Goal: Task Accomplishment & Management: Complete application form

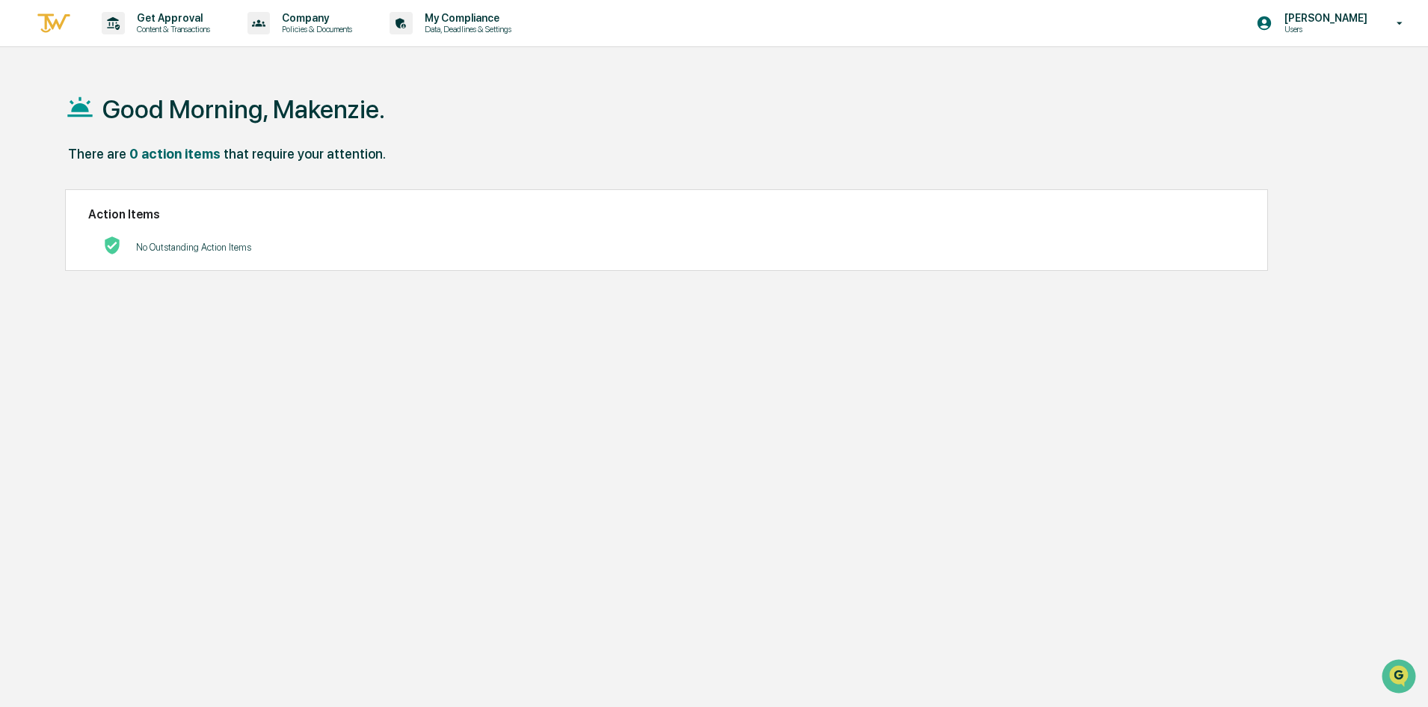
click at [1157, 349] on div "Good Morning, Makenzie. There are 0 action items that require your attention. A…" at bounding box center [708, 424] width 1330 height 707
click at [156, 36] on div "Get Approval Content & Transactions" at bounding box center [161, 23] width 131 height 46
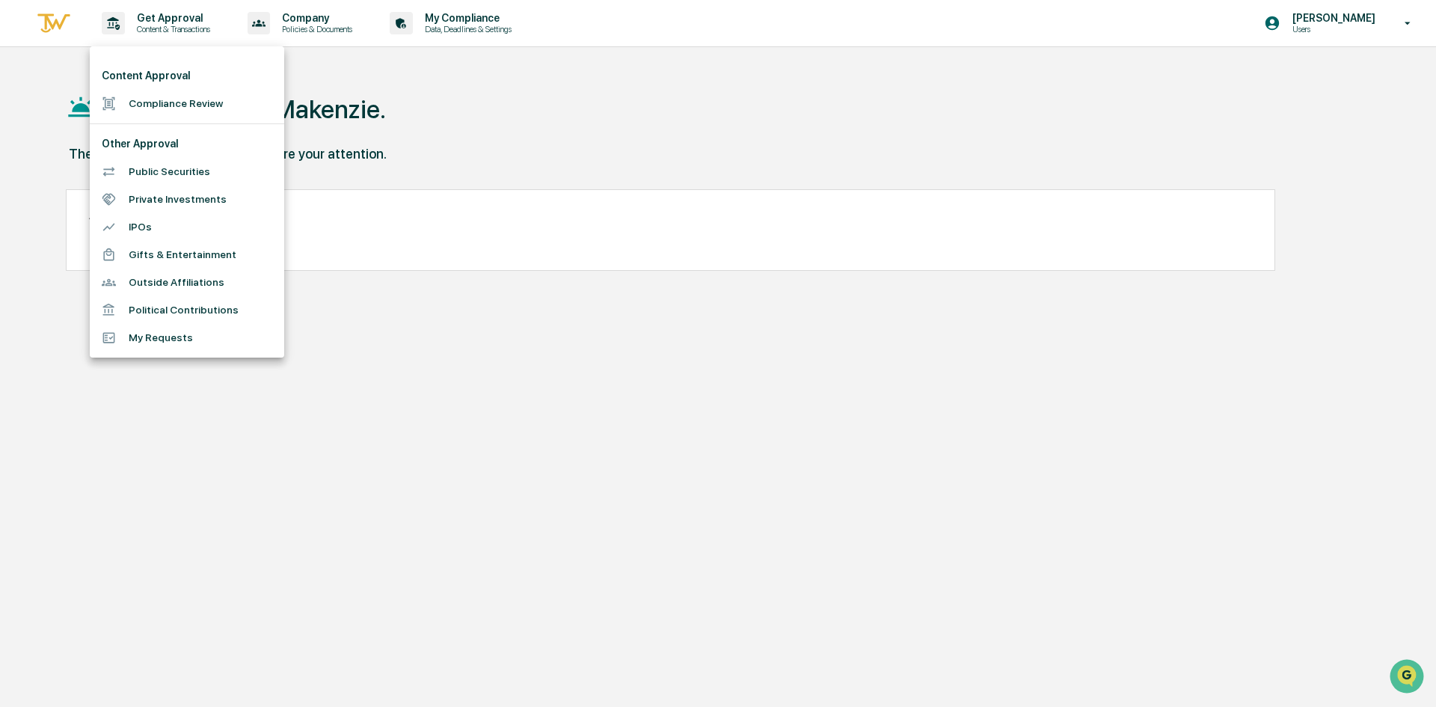
click at [195, 101] on li "Compliance Review" at bounding box center [187, 104] width 194 height 28
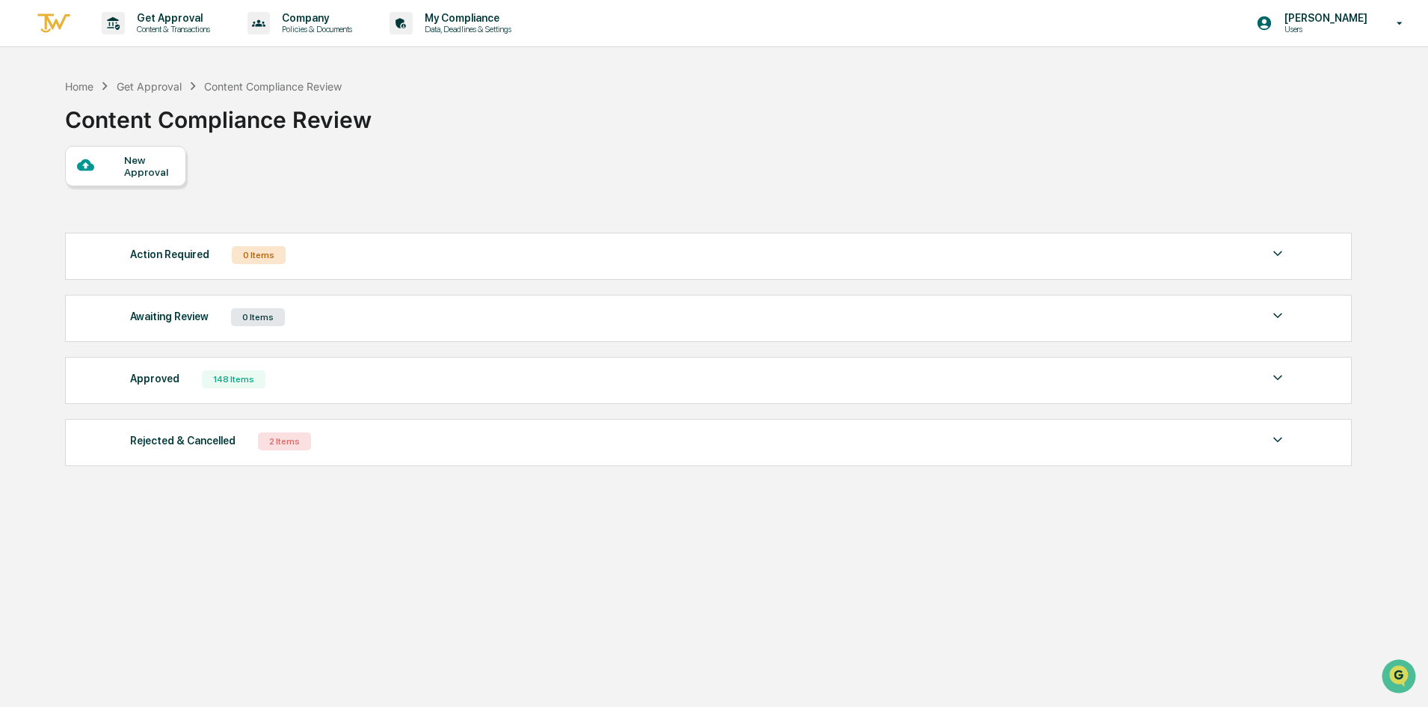
click at [164, 173] on div "New Approval" at bounding box center [149, 166] width 50 height 24
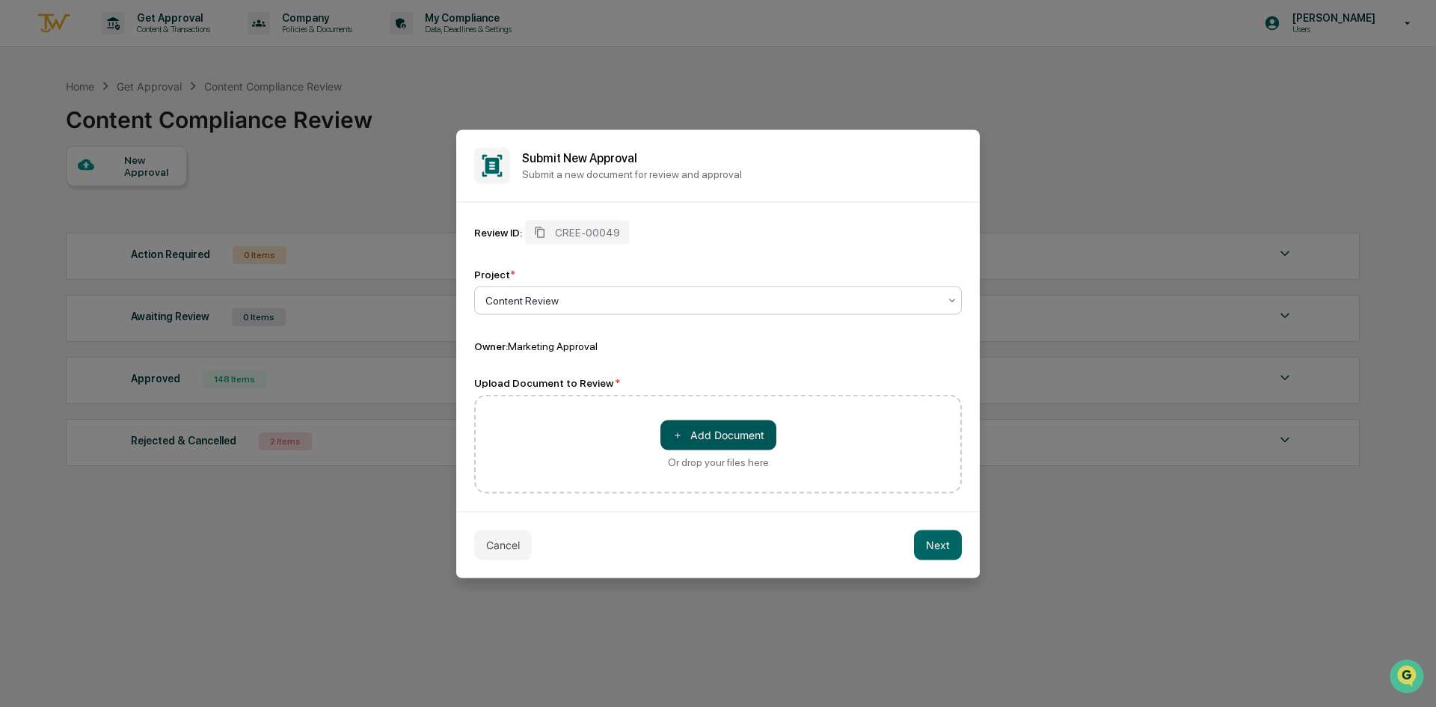
drag, startPoint x: 576, startPoint y: 421, endPoint x: 683, endPoint y: 422, distance: 106.9
click at [578, 421] on div "＋ Add Document Or drop your files here" at bounding box center [718, 443] width 488 height 99
click at [738, 439] on button "＋ Add Document" at bounding box center [718, 434] width 116 height 30
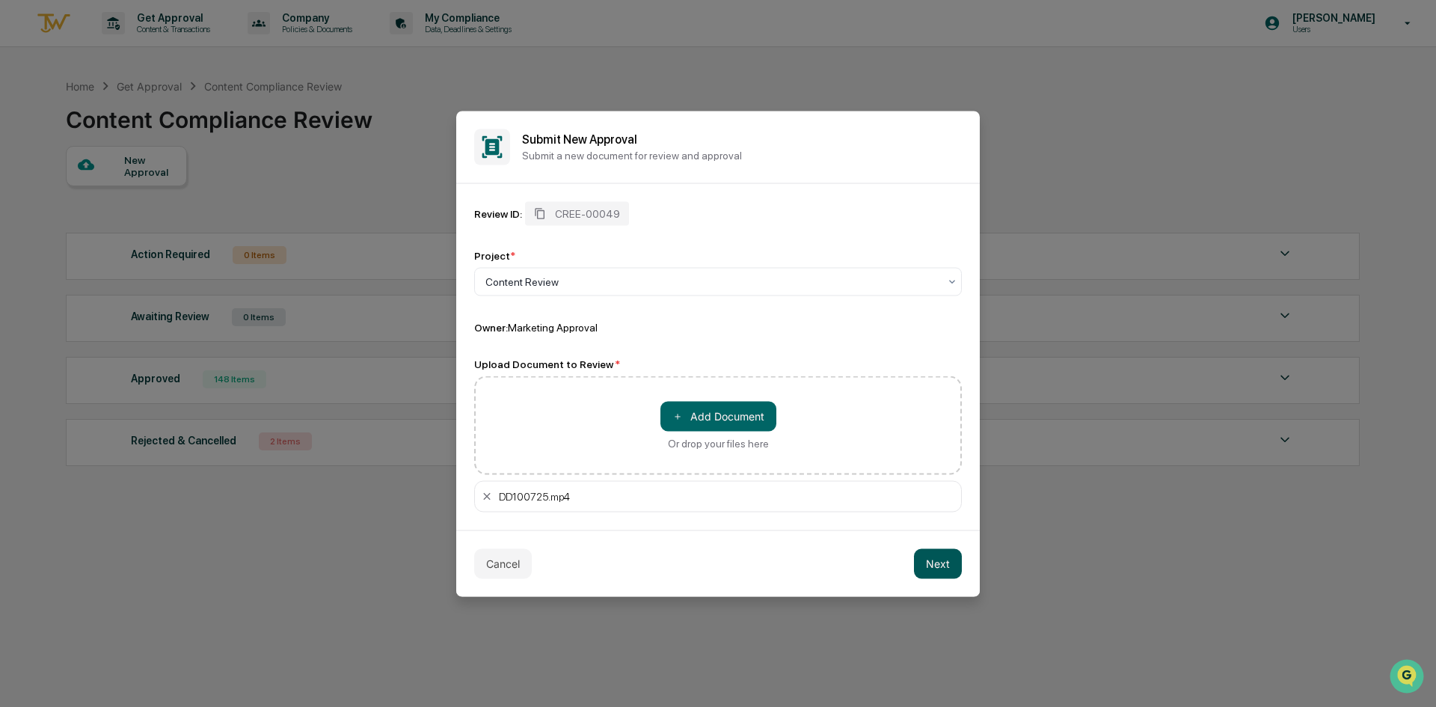
click at [932, 558] on button "Next" at bounding box center [938, 563] width 48 height 30
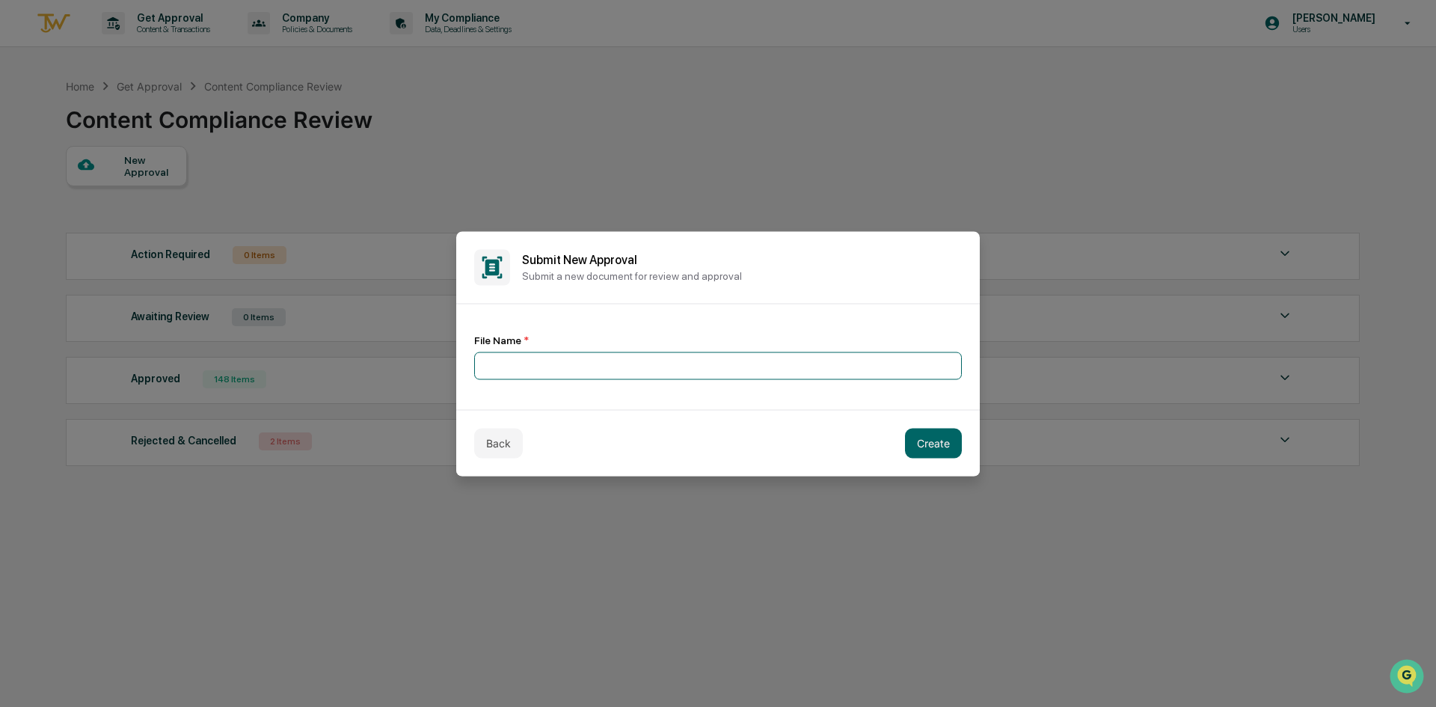
click at [676, 354] on input at bounding box center [718, 365] width 488 height 28
type input "**********"
click at [937, 439] on button "Create" at bounding box center [933, 443] width 57 height 30
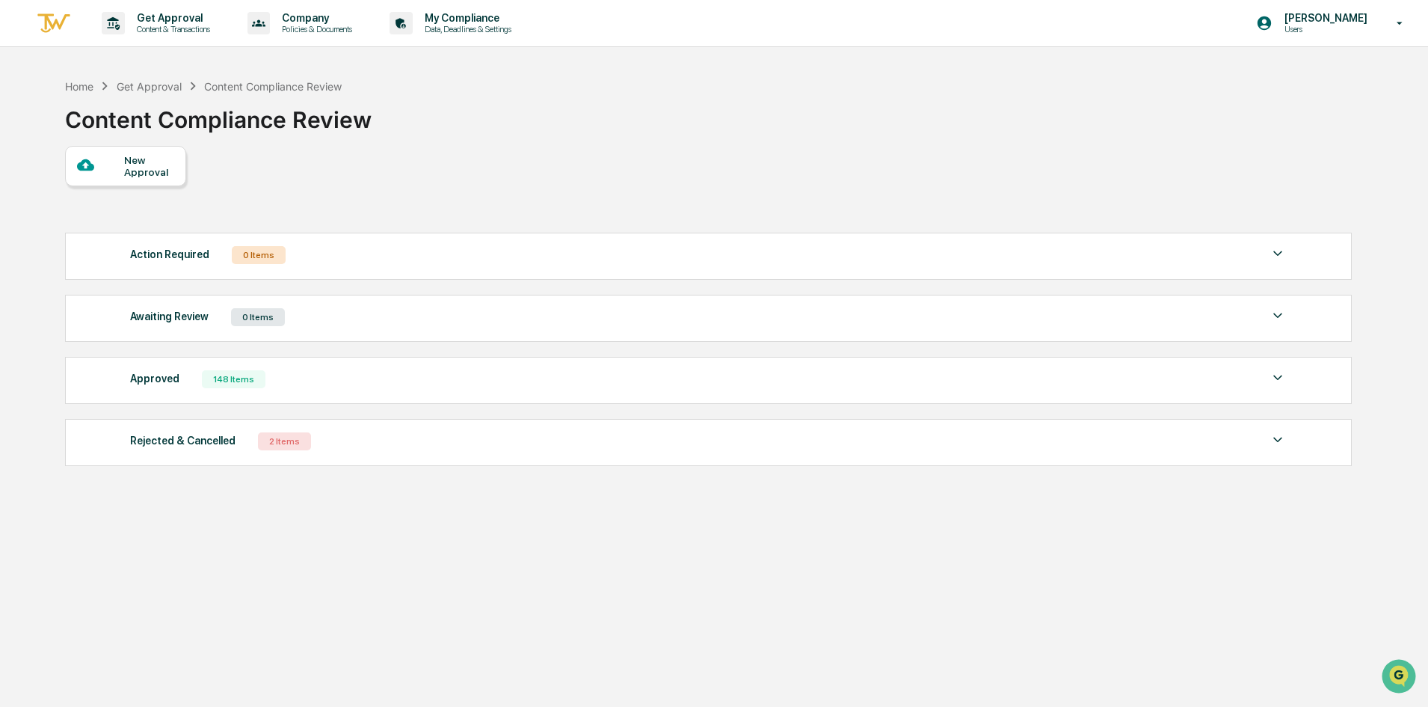
click at [167, 378] on div "Approved" at bounding box center [154, 378] width 49 height 19
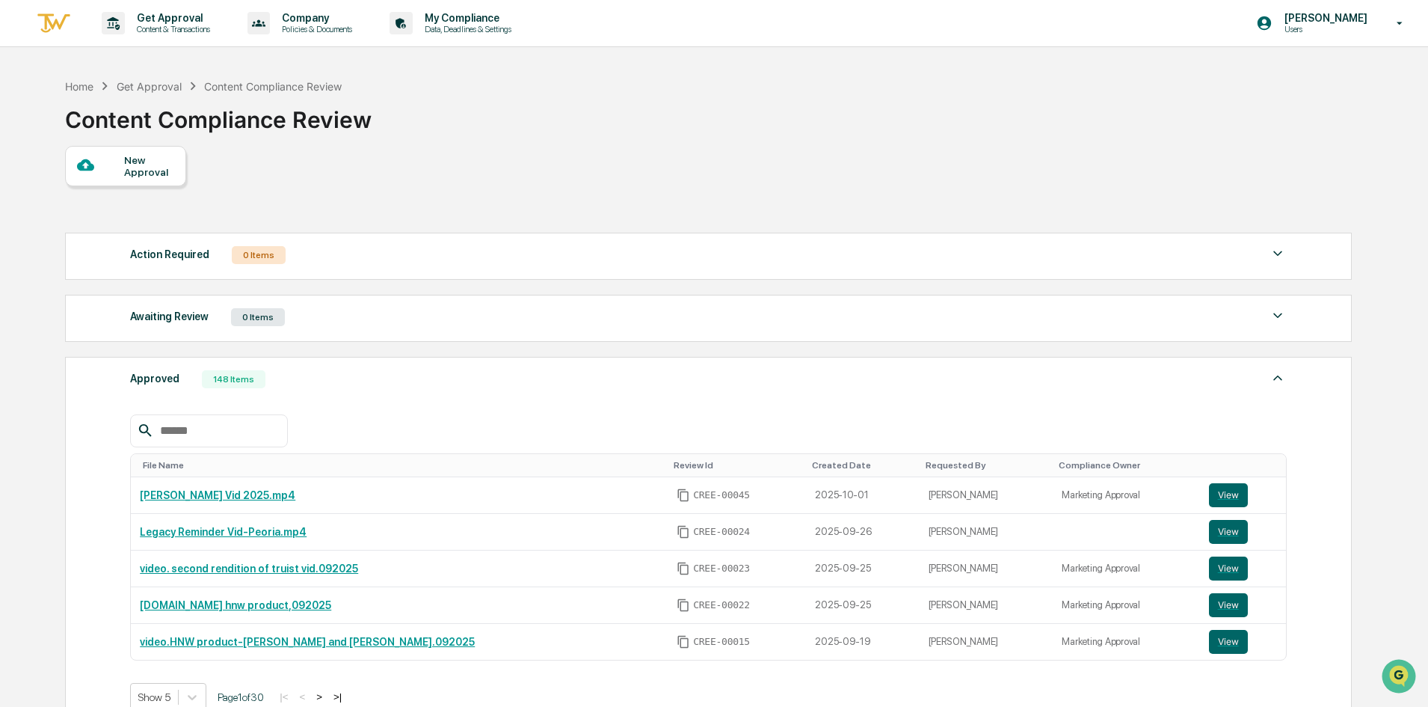
click at [167, 378] on div "Approved" at bounding box center [154, 378] width 49 height 19
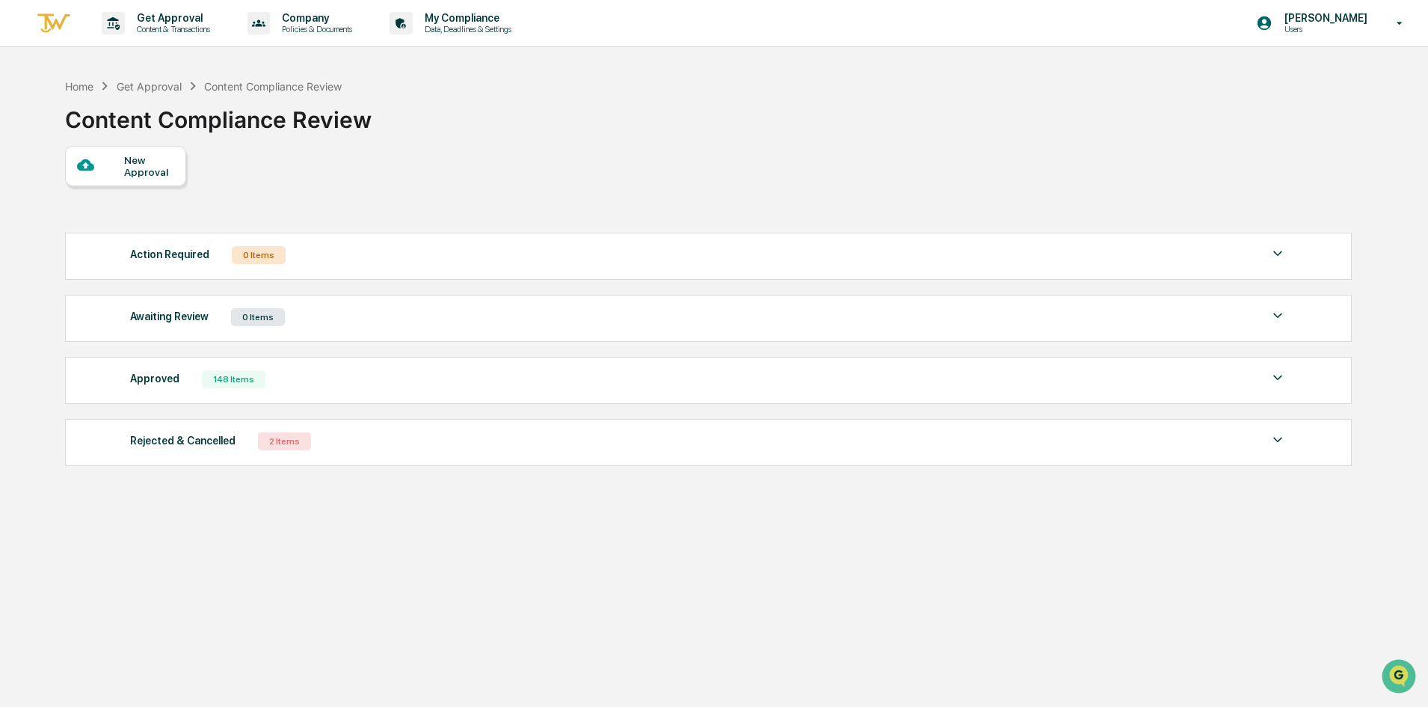
click at [221, 320] on div "Awaiting Review 0 Items" at bounding box center [708, 317] width 1157 height 21
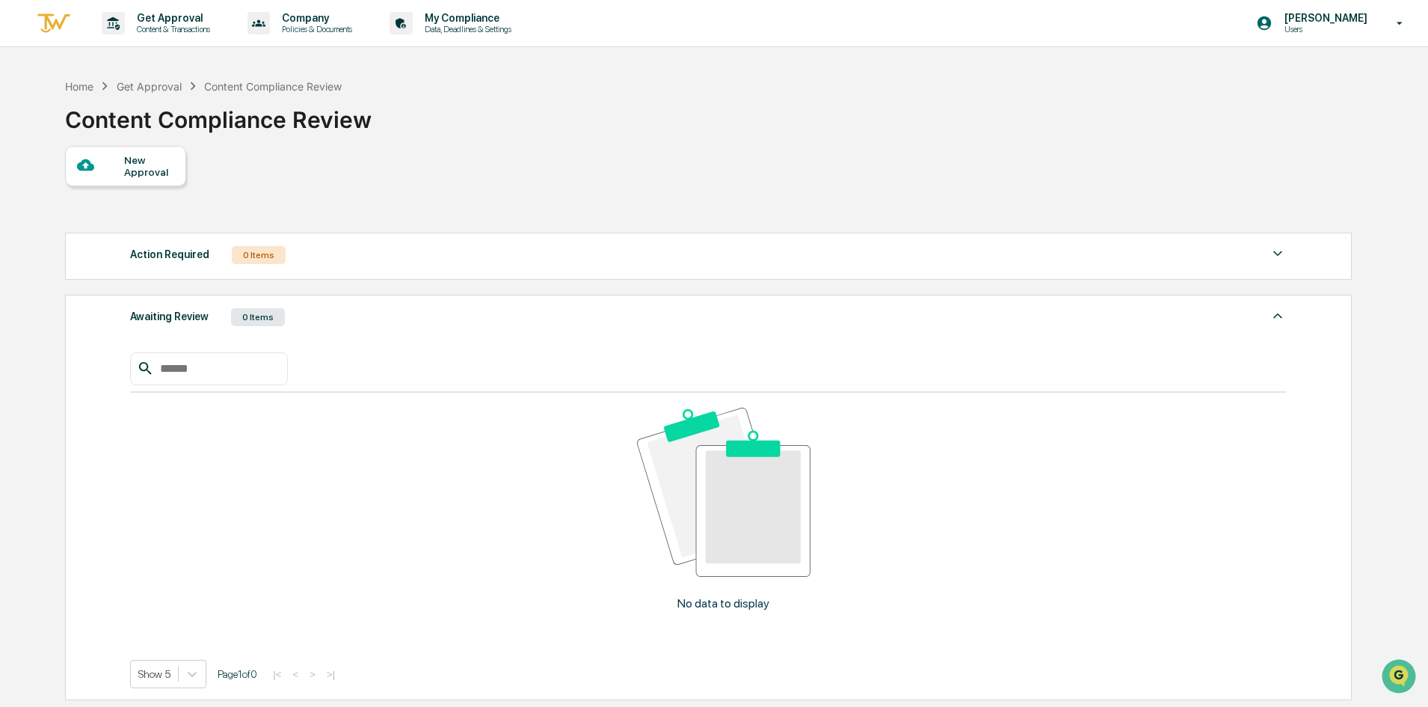
click at [220, 320] on div "Awaiting Review 0 Items" at bounding box center [708, 317] width 1157 height 21
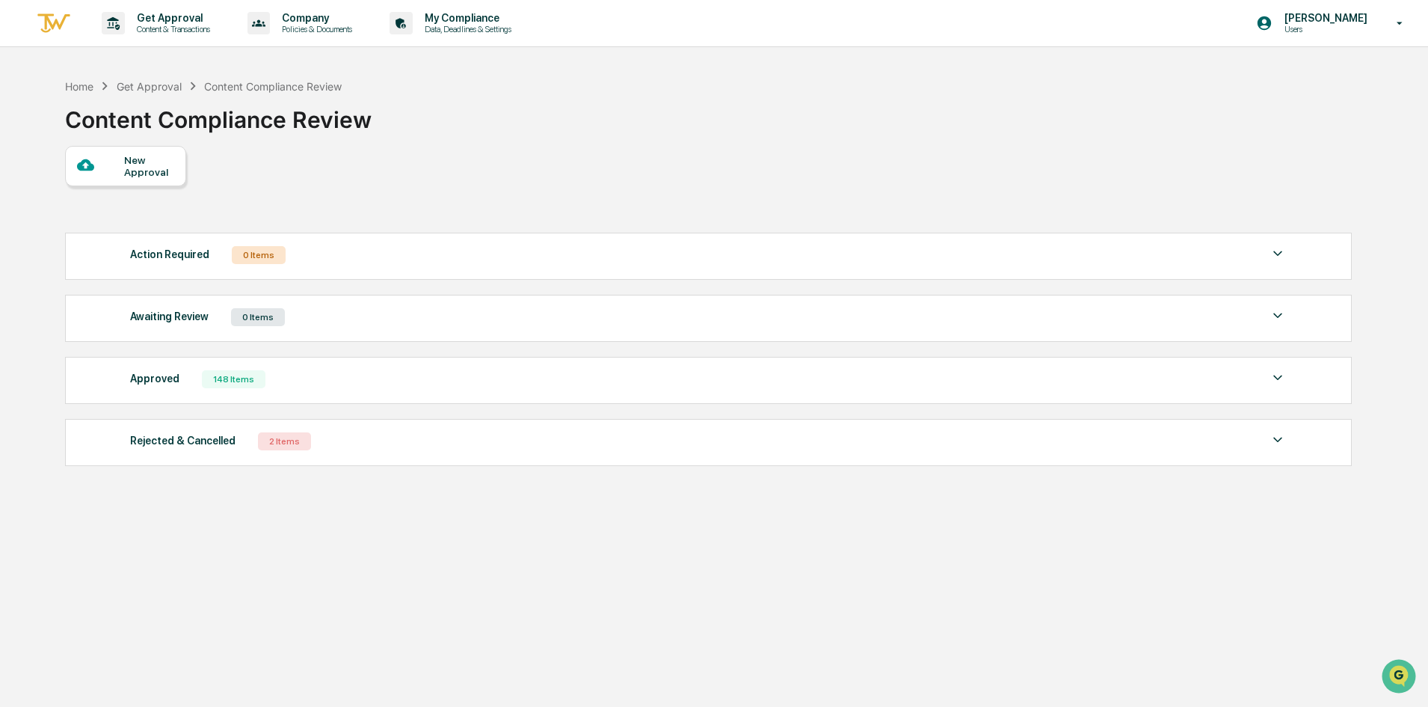
click at [621, 173] on div "New Approval Action Required 0 Items No data to display Show 5 Page 1 of 0 |< <…" at bounding box center [707, 309] width 1285 height 327
click at [119, 167] on div at bounding box center [100, 165] width 47 height 19
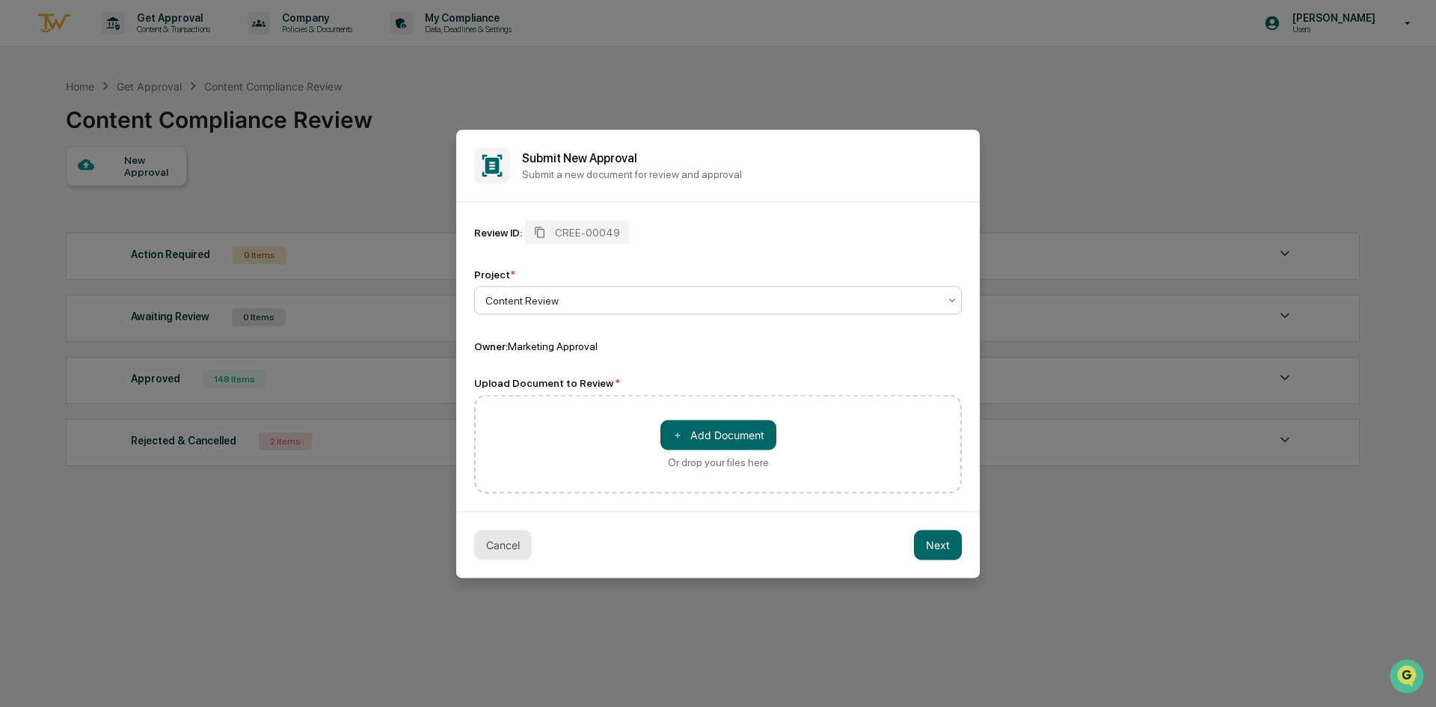
click at [475, 535] on button "Cancel" at bounding box center [503, 544] width 58 height 30
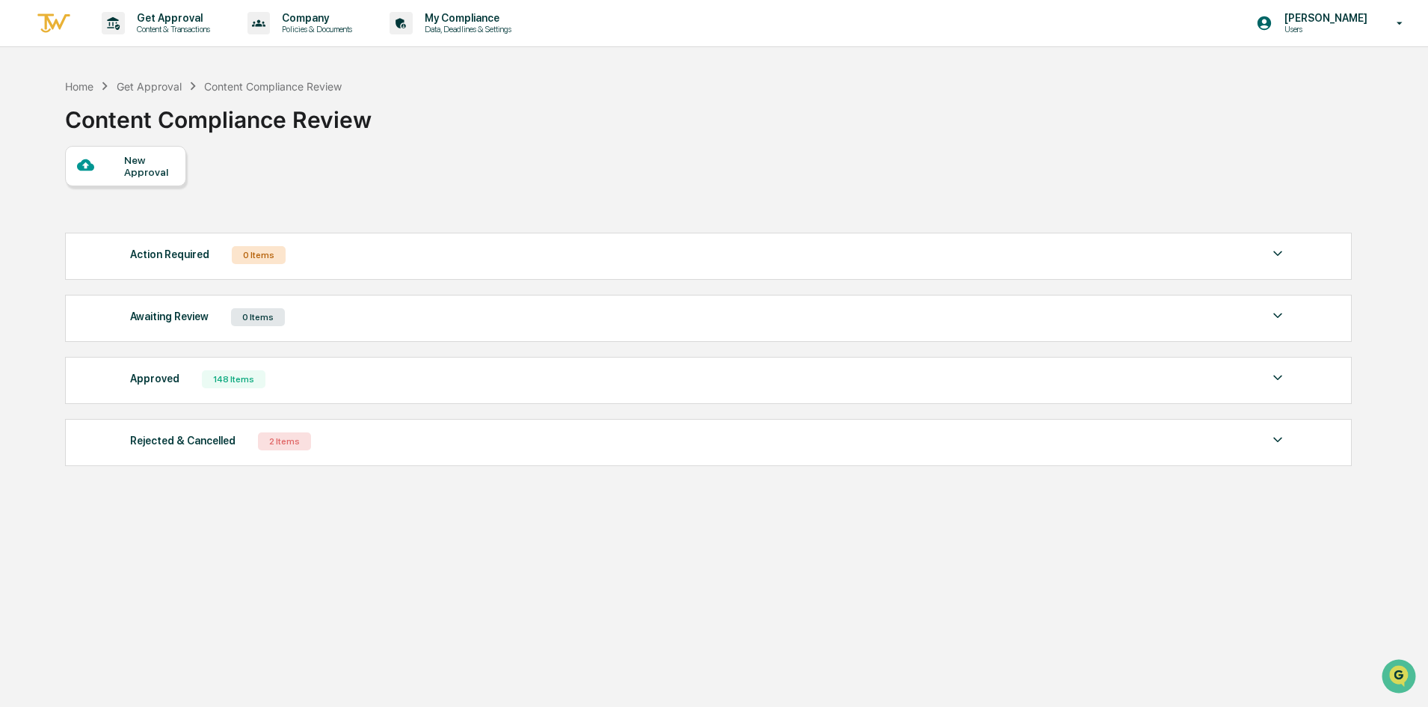
click at [570, 570] on div "Home Get Approval Content Compliance Review Content Compliance Review New Appro…" at bounding box center [708, 424] width 1330 height 707
click at [153, 153] on div "New Approval" at bounding box center [125, 166] width 121 height 40
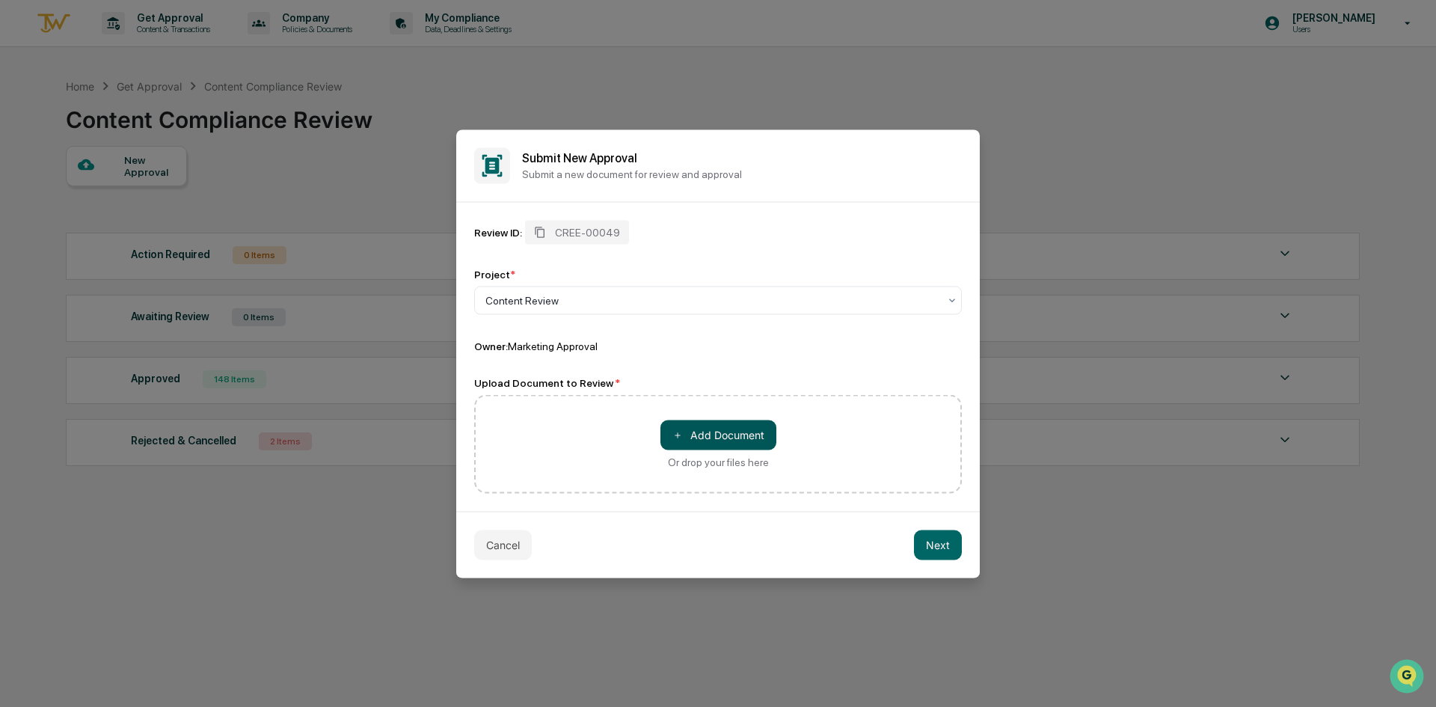
click at [725, 439] on button "＋ Add Document" at bounding box center [718, 434] width 116 height 30
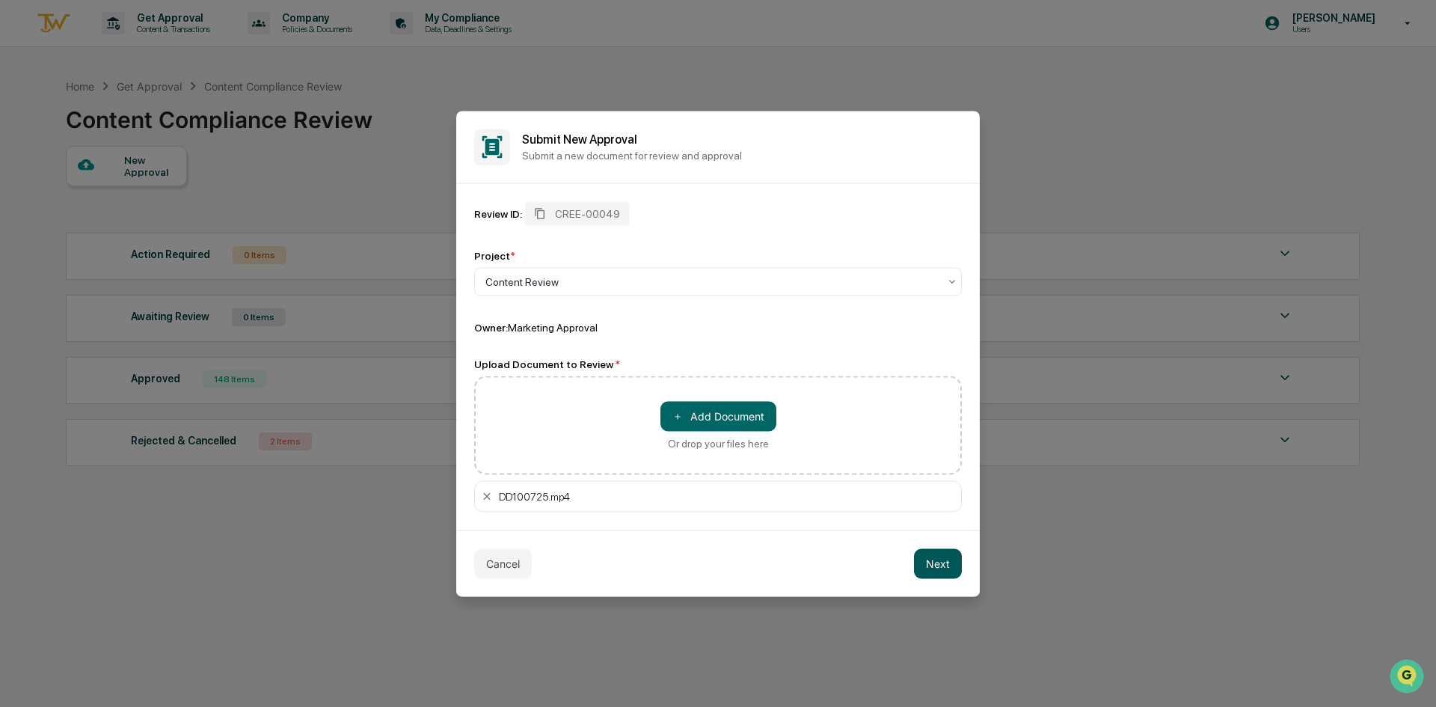
click at [938, 570] on button "Next" at bounding box center [938, 563] width 48 height 30
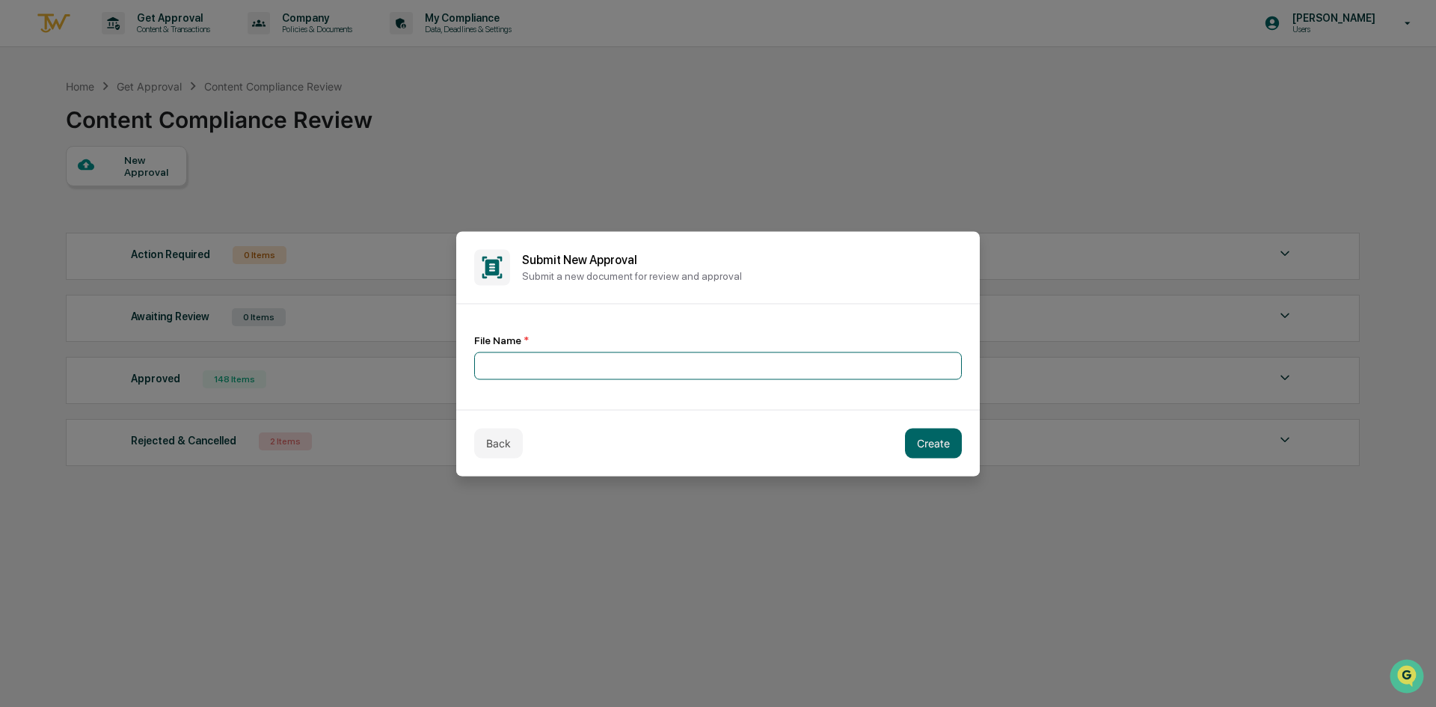
click at [601, 363] on input at bounding box center [718, 365] width 488 height 28
click at [670, 363] on input "**********" at bounding box center [718, 365] width 488 height 28
click at [623, 360] on input "**********" at bounding box center [718, 365] width 488 height 28
type input "**********"
click at [911, 438] on button "Create" at bounding box center [933, 443] width 57 height 30
